Goal: Find specific page/section: Find specific page/section

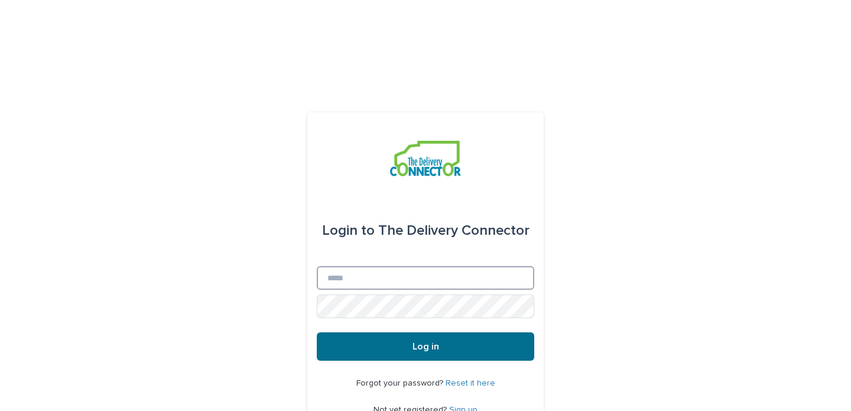
type input "**********"
click at [371, 332] on button "Log in" at bounding box center [425, 346] width 217 height 28
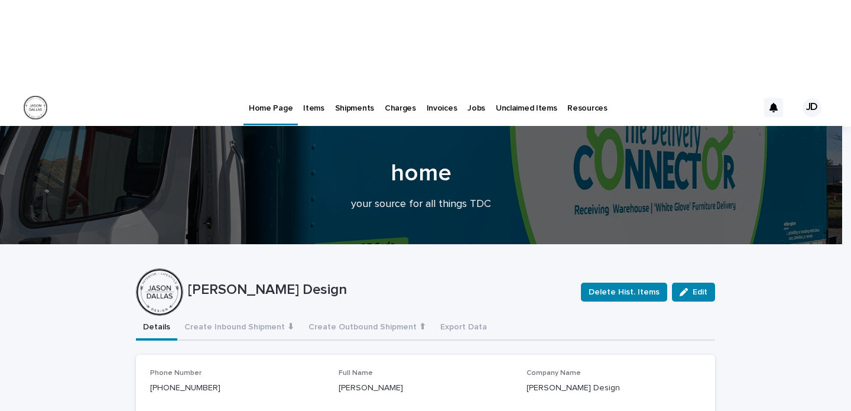
click at [317, 89] on p "Items" at bounding box center [313, 101] width 21 height 25
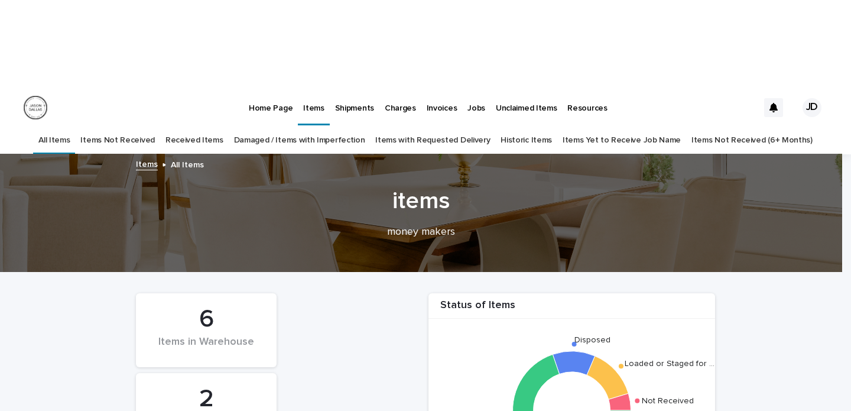
click at [223, 126] on link "Received Items" at bounding box center [194, 140] width 58 height 28
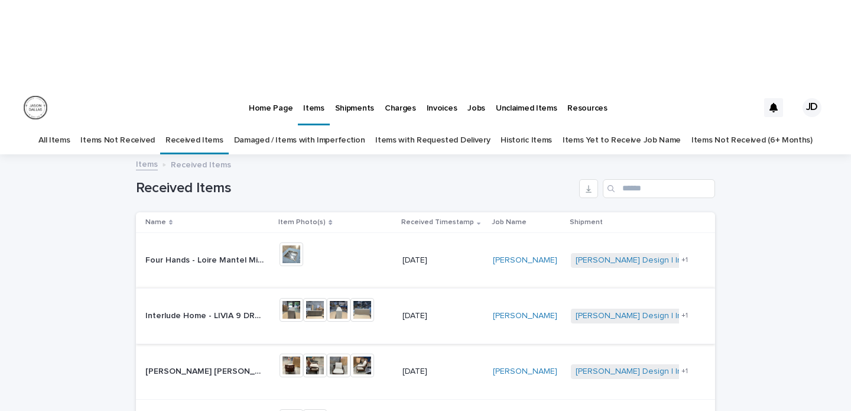
scroll to position [158, 0]
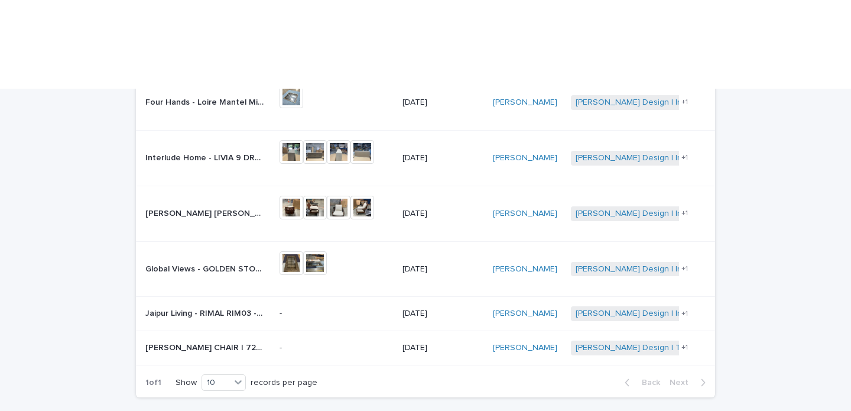
click at [183, 340] on p "[PERSON_NAME] CHAIR | 72697" at bounding box center [205, 346] width 121 height 12
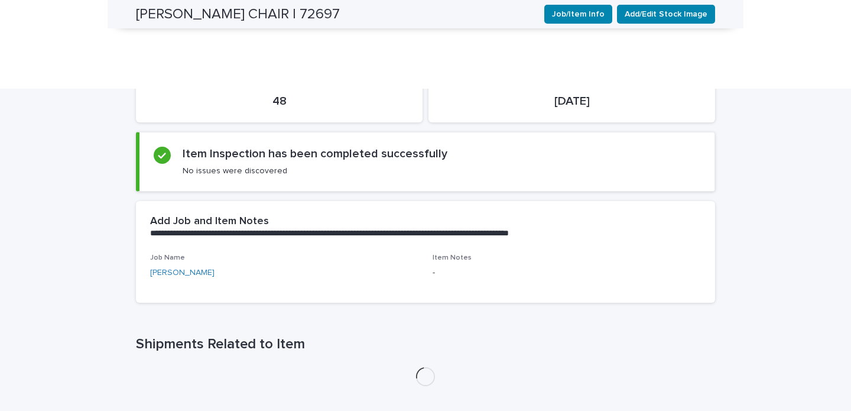
scroll to position [66, 0]
